Goal: Book appointment/travel/reservation

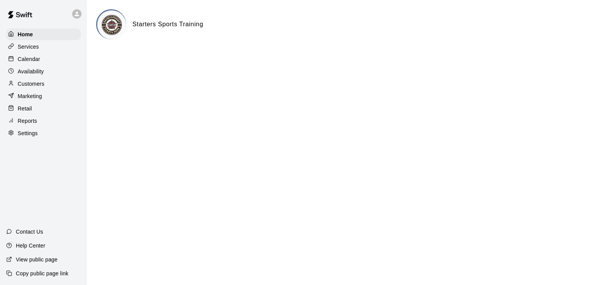
click at [47, 59] on div "Calendar" at bounding box center [43, 59] width 74 height 12
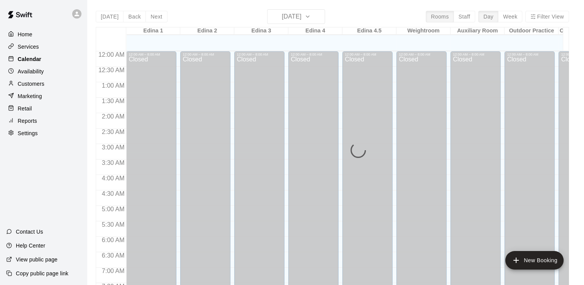
scroll to position [475, 0]
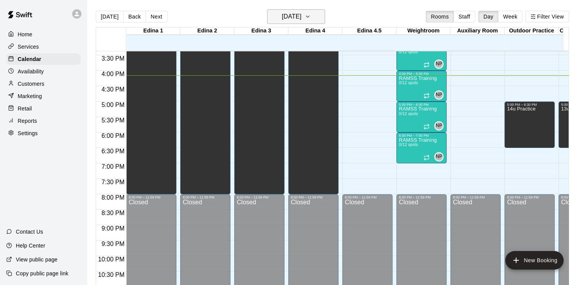
click at [311, 18] on icon "button" at bounding box center [308, 16] width 6 height 9
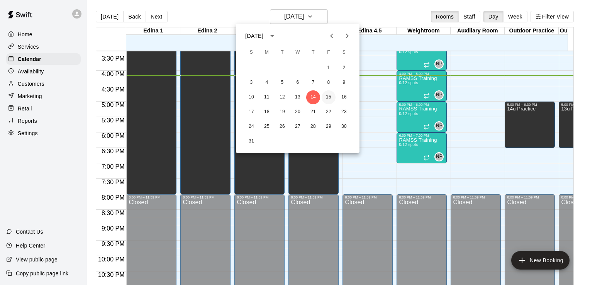
click at [329, 95] on button "15" at bounding box center [328, 97] width 14 height 14
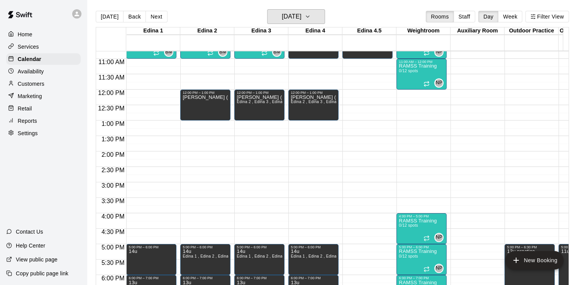
scroll to position [341, 0]
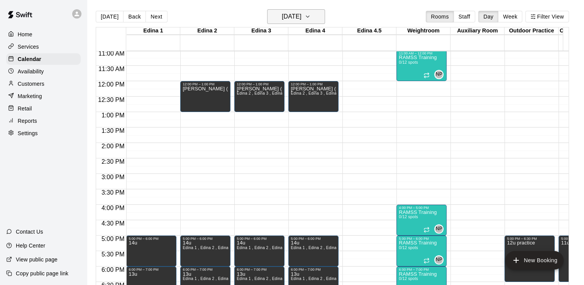
click at [309, 16] on icon "button" at bounding box center [307, 17] width 3 height 2
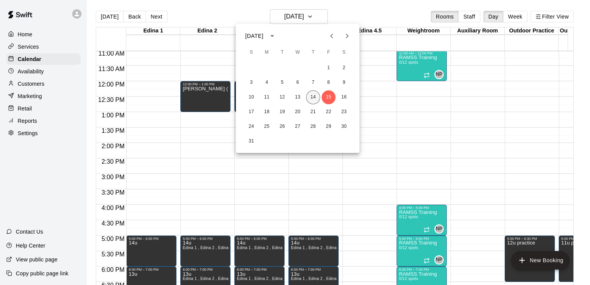
click at [312, 98] on button "14" at bounding box center [313, 97] width 14 height 14
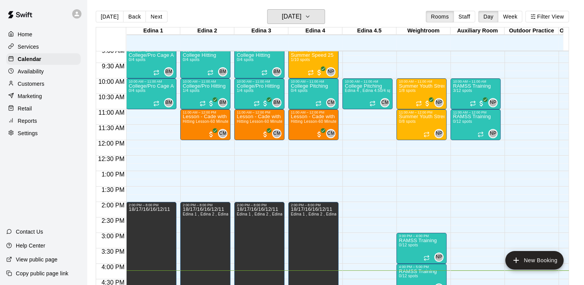
scroll to position [277, 0]
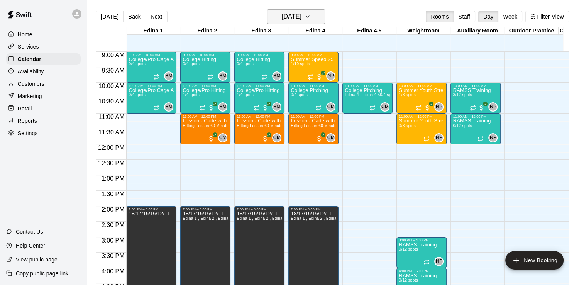
click at [311, 16] on icon "button" at bounding box center [308, 16] width 6 height 9
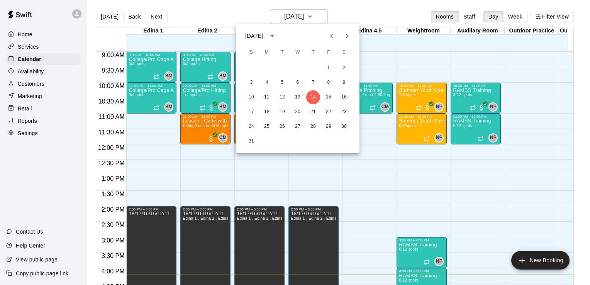
click at [340, 13] on div at bounding box center [295, 142] width 590 height 285
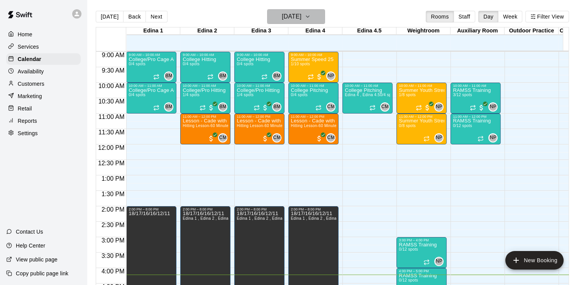
click at [309, 16] on icon "button" at bounding box center [307, 17] width 3 height 2
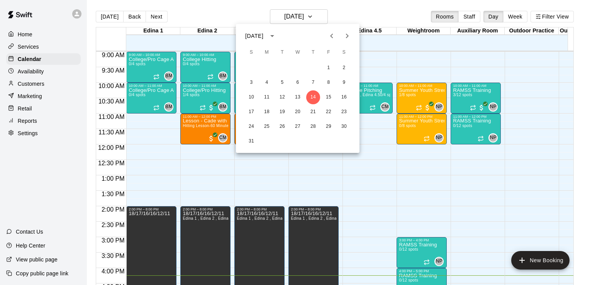
click at [339, 13] on div at bounding box center [295, 142] width 590 height 285
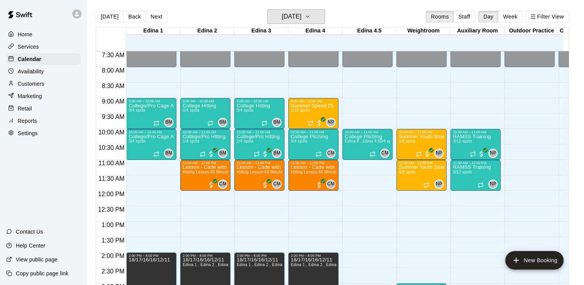
scroll to position [225, 0]
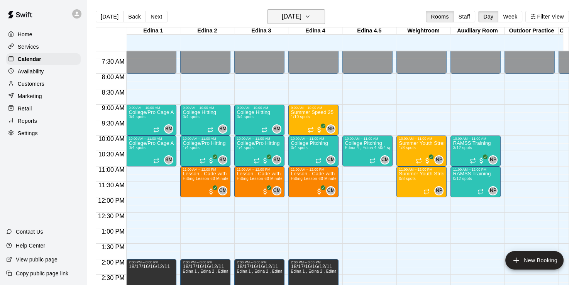
click at [311, 16] on icon "button" at bounding box center [308, 16] width 6 height 9
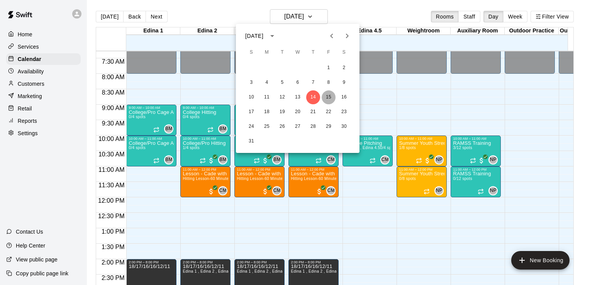
click at [331, 95] on button "15" at bounding box center [328, 97] width 14 height 14
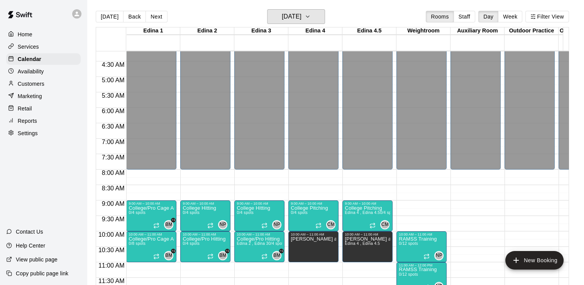
scroll to position [152, 0]
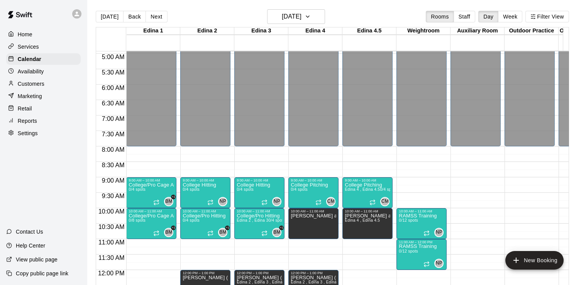
click at [499, 166] on div "12:00 AM – 8:00 AM Closed 8:00 PM – 11:59 PM Closed" at bounding box center [475, 269] width 50 height 741
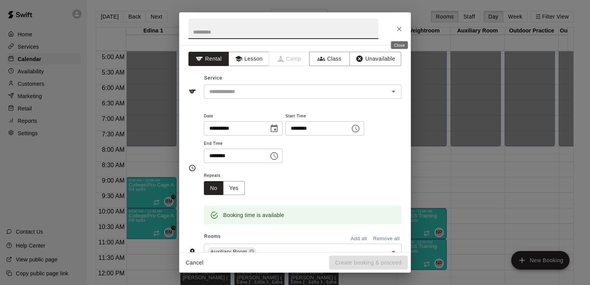
click at [399, 29] on icon "Close" at bounding box center [399, 29] width 8 height 8
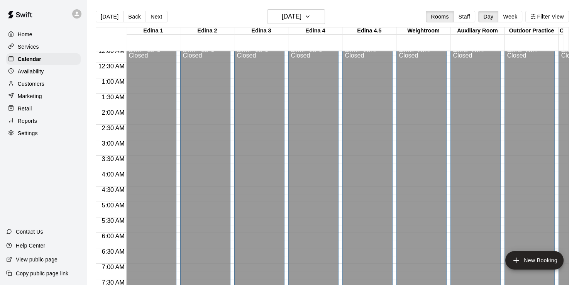
scroll to position [0, 0]
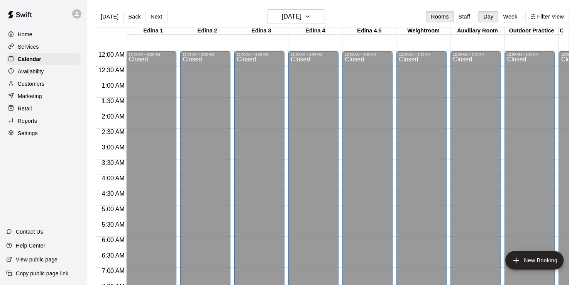
click at [580, 66] on main "[DATE] Back [DATE][DATE] Rooms Staff Day Week Filter View Edina 1 15 Fri Edina …" at bounding box center [335, 148] width 497 height 297
